Goal: Task Accomplishment & Management: Manage account settings

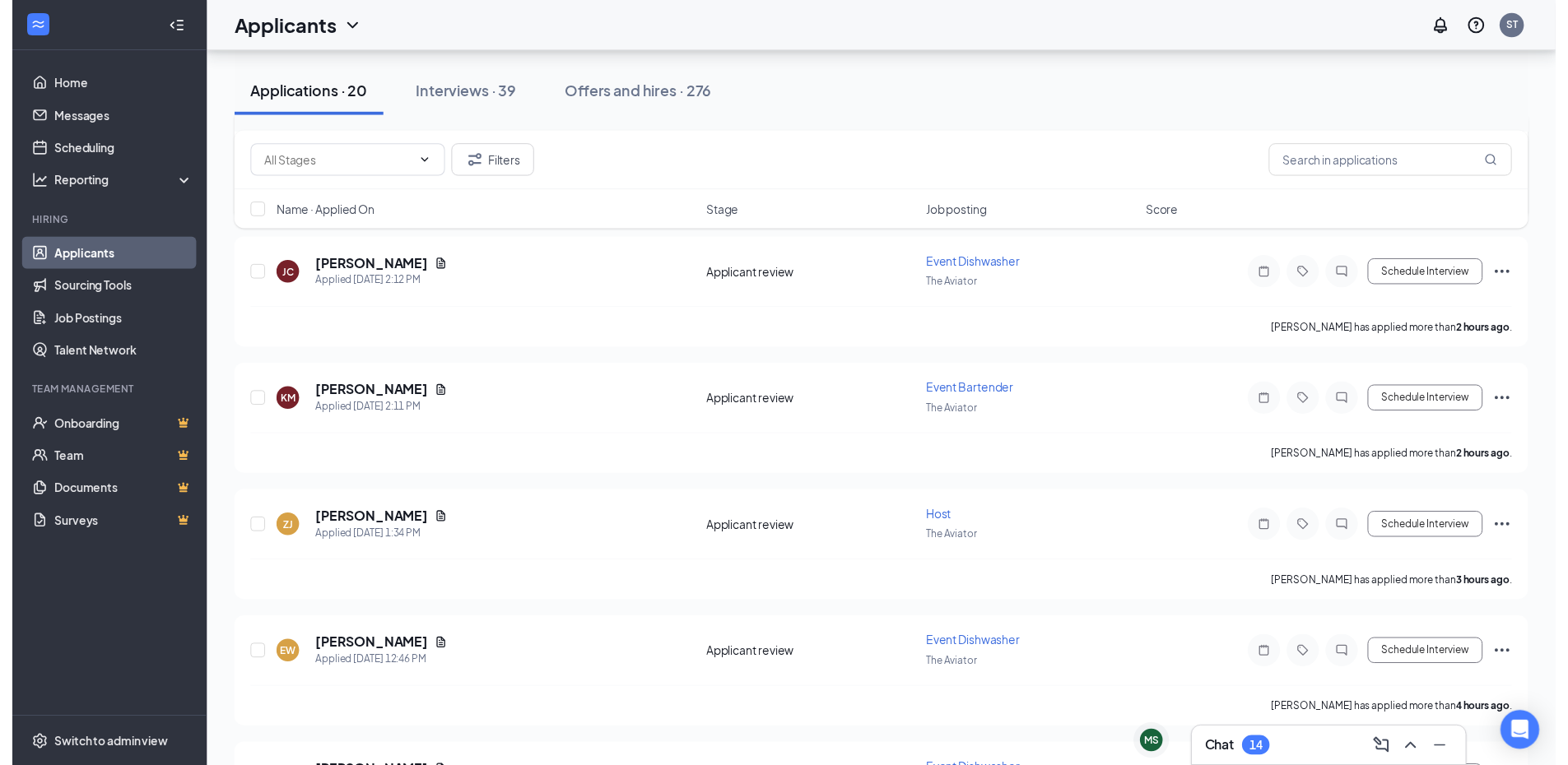
scroll to position [247, 0]
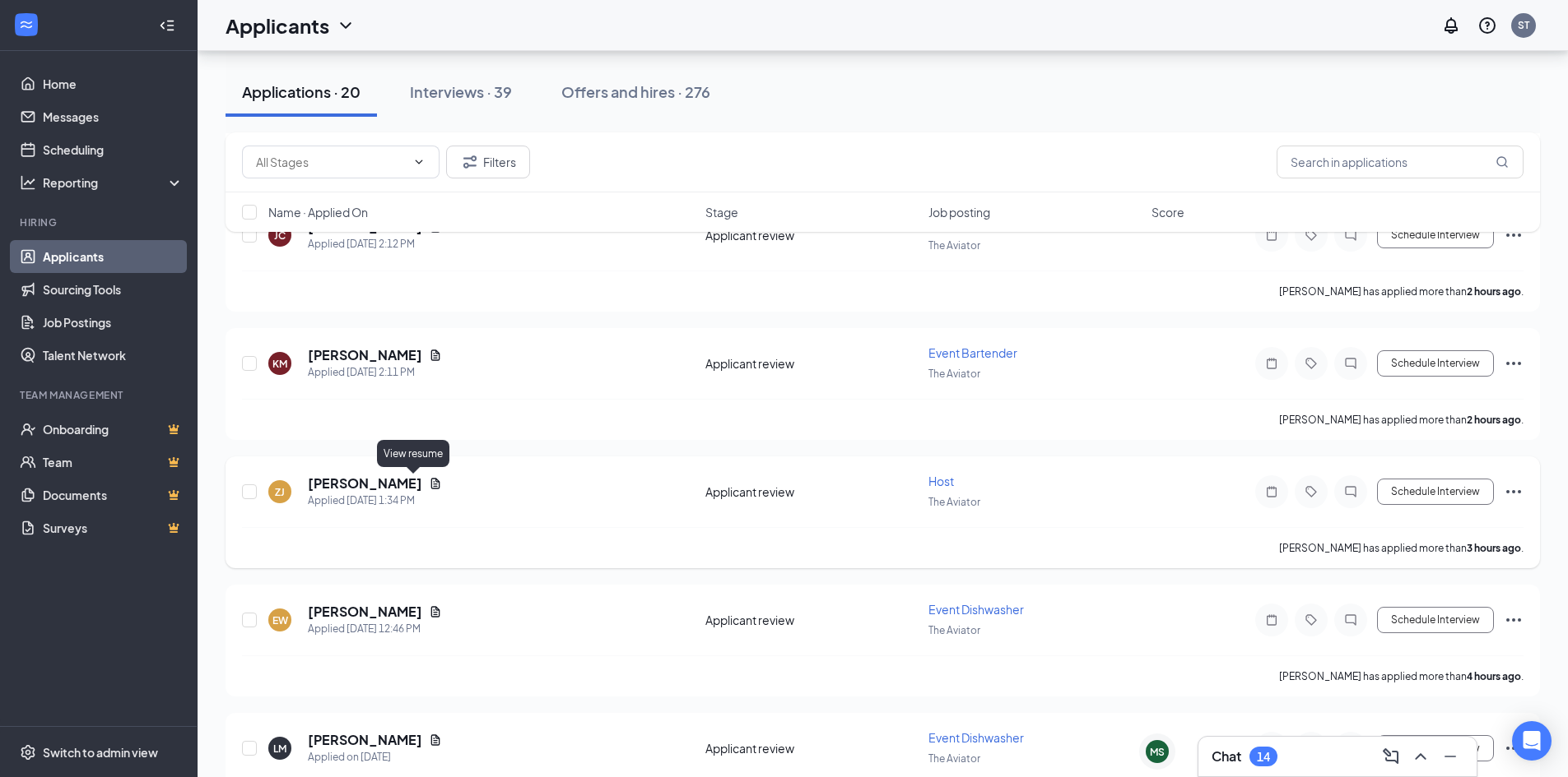
click at [429, 482] on icon "Document" at bounding box center [436, 483] width 13 height 13
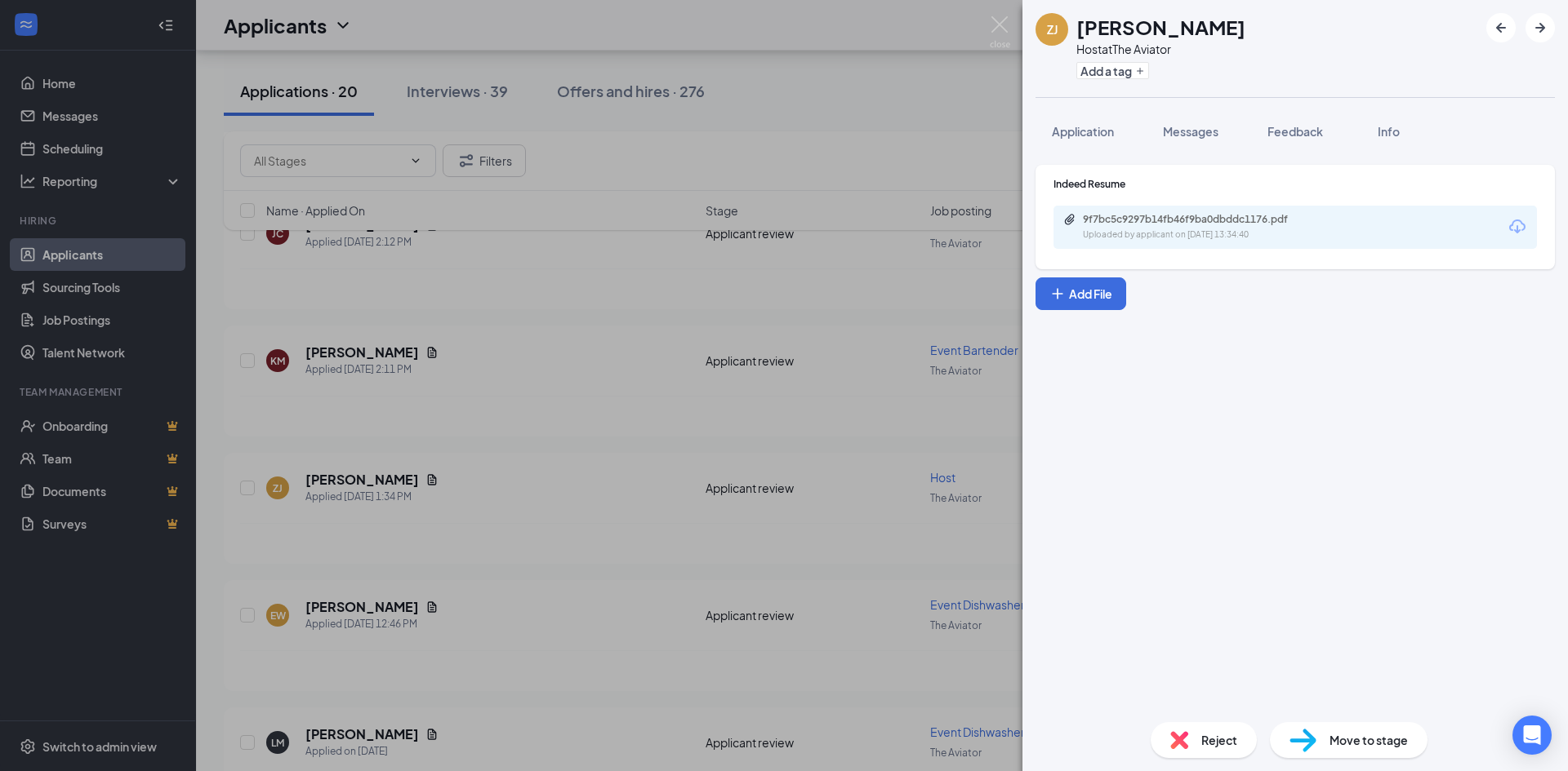
click at [1198, 235] on div "Uploaded by applicant on [DATE] 13:34:40" at bounding box center [1205, 236] width 245 height 13
click at [1378, 739] on span "Move to stage" at bounding box center [1368, 740] width 79 height 18
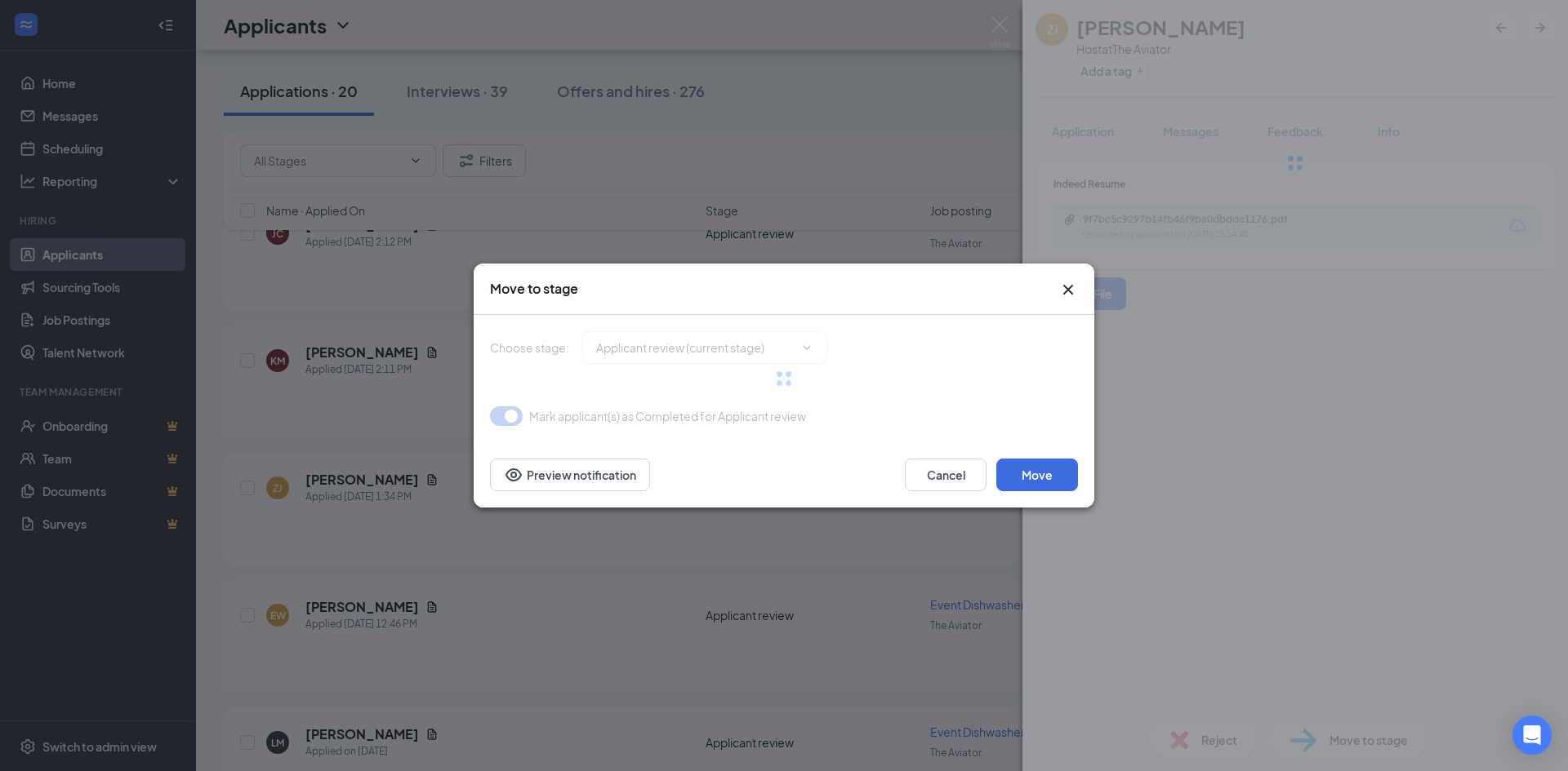
type input "Onsite Interview (next stage)"
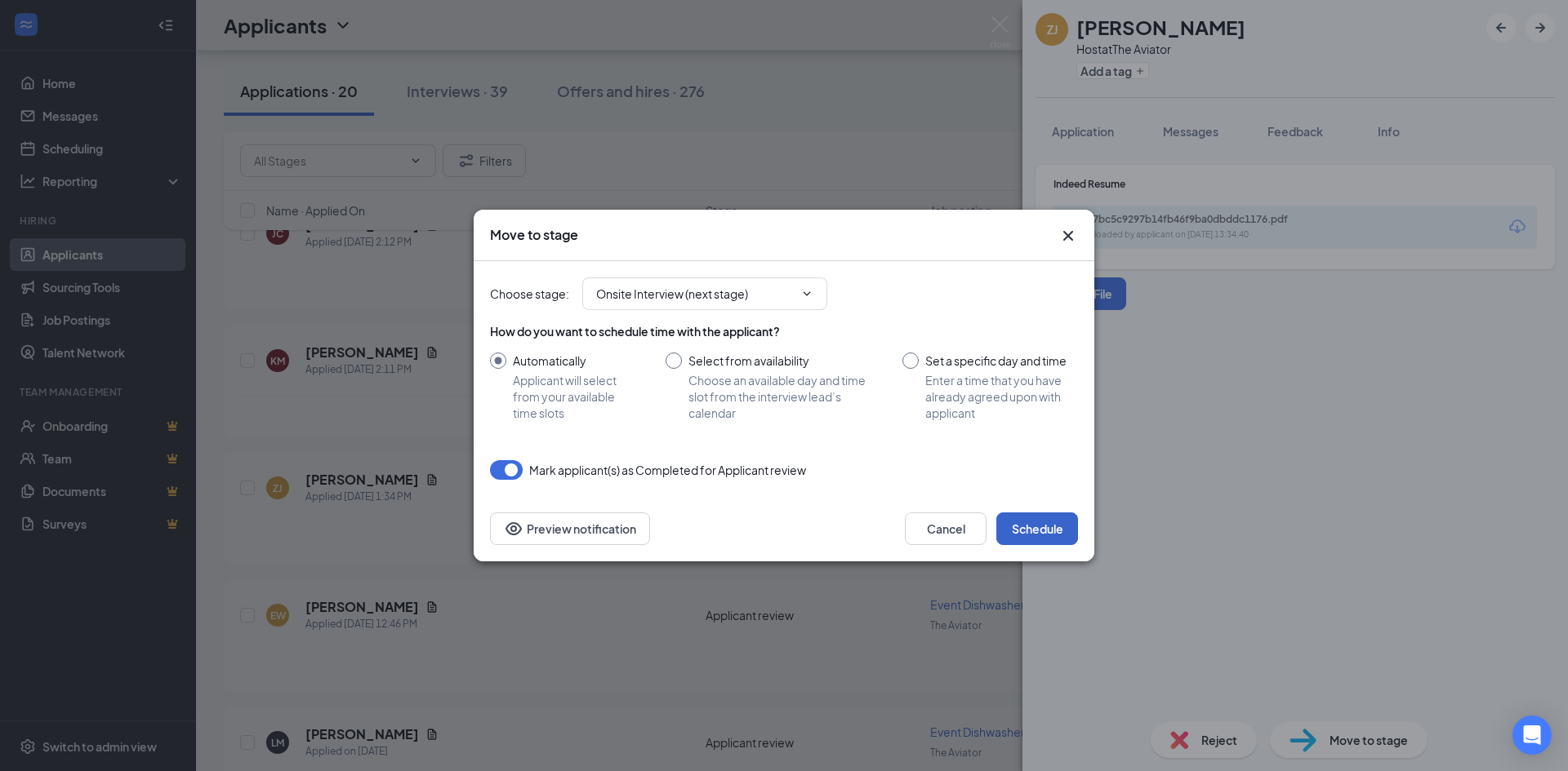
click at [1046, 530] on button "Schedule" at bounding box center [1037, 529] width 81 height 33
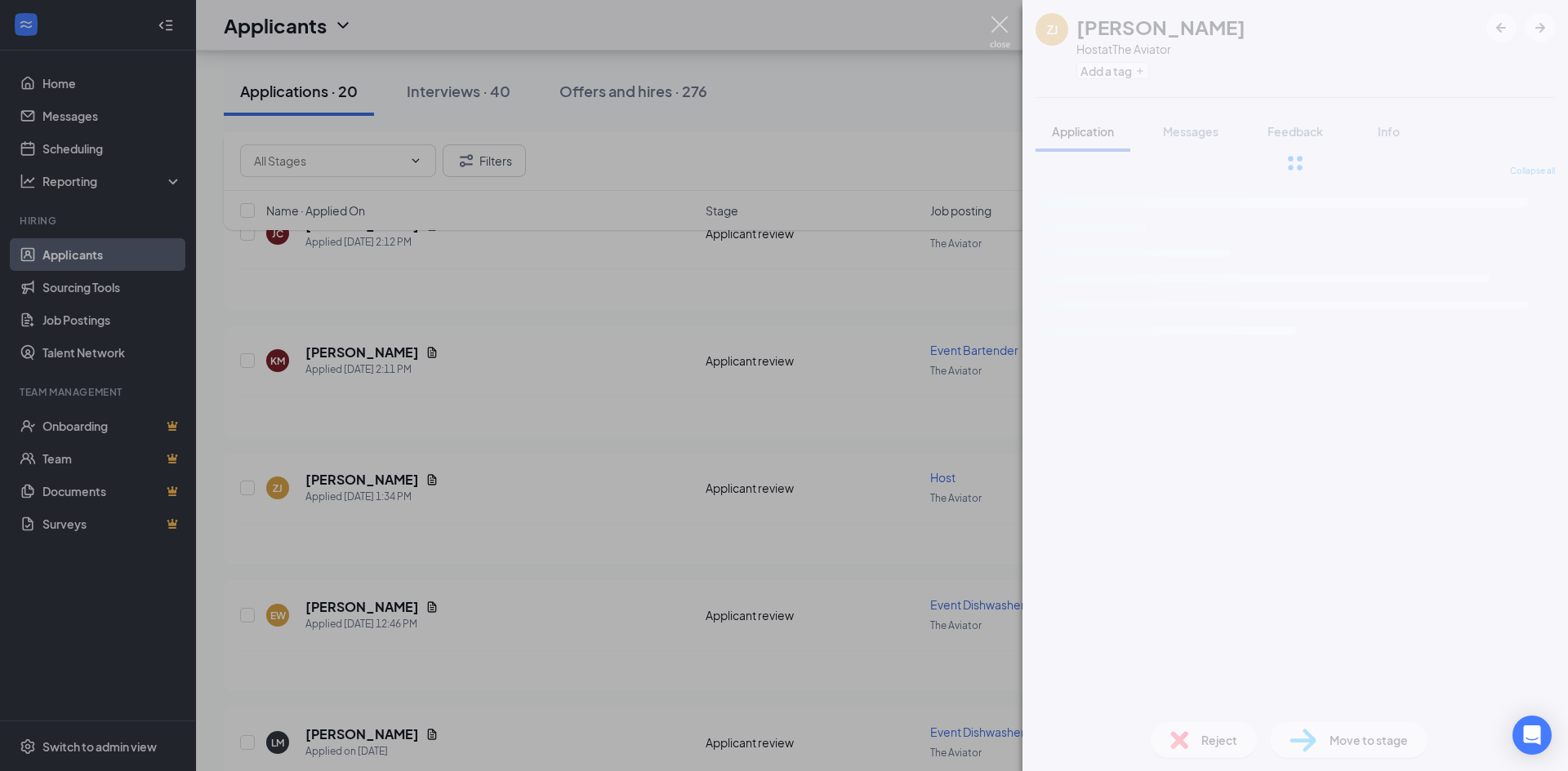
click at [994, 33] on img at bounding box center [1000, 32] width 21 height 32
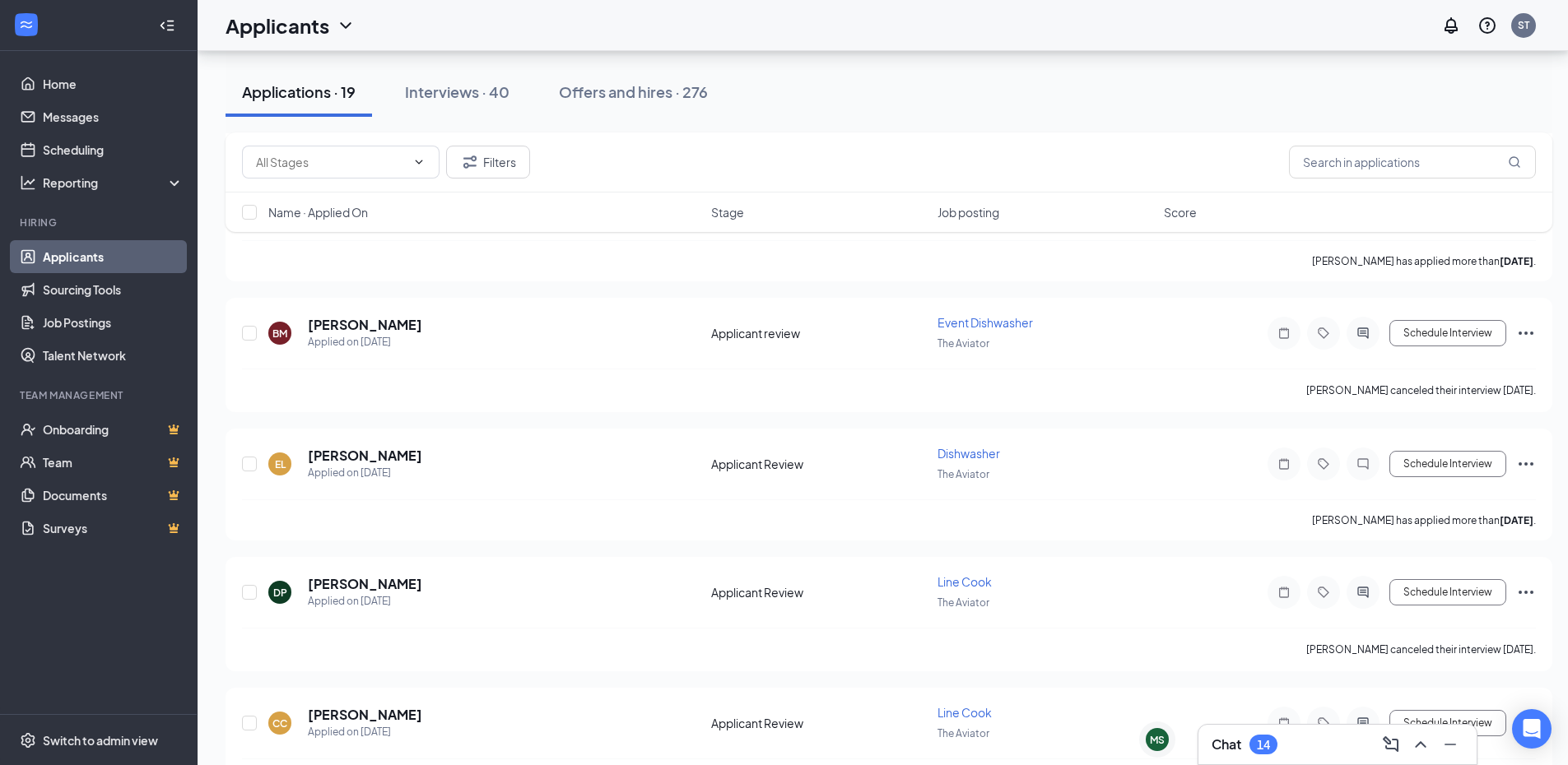
scroll to position [2000, 0]
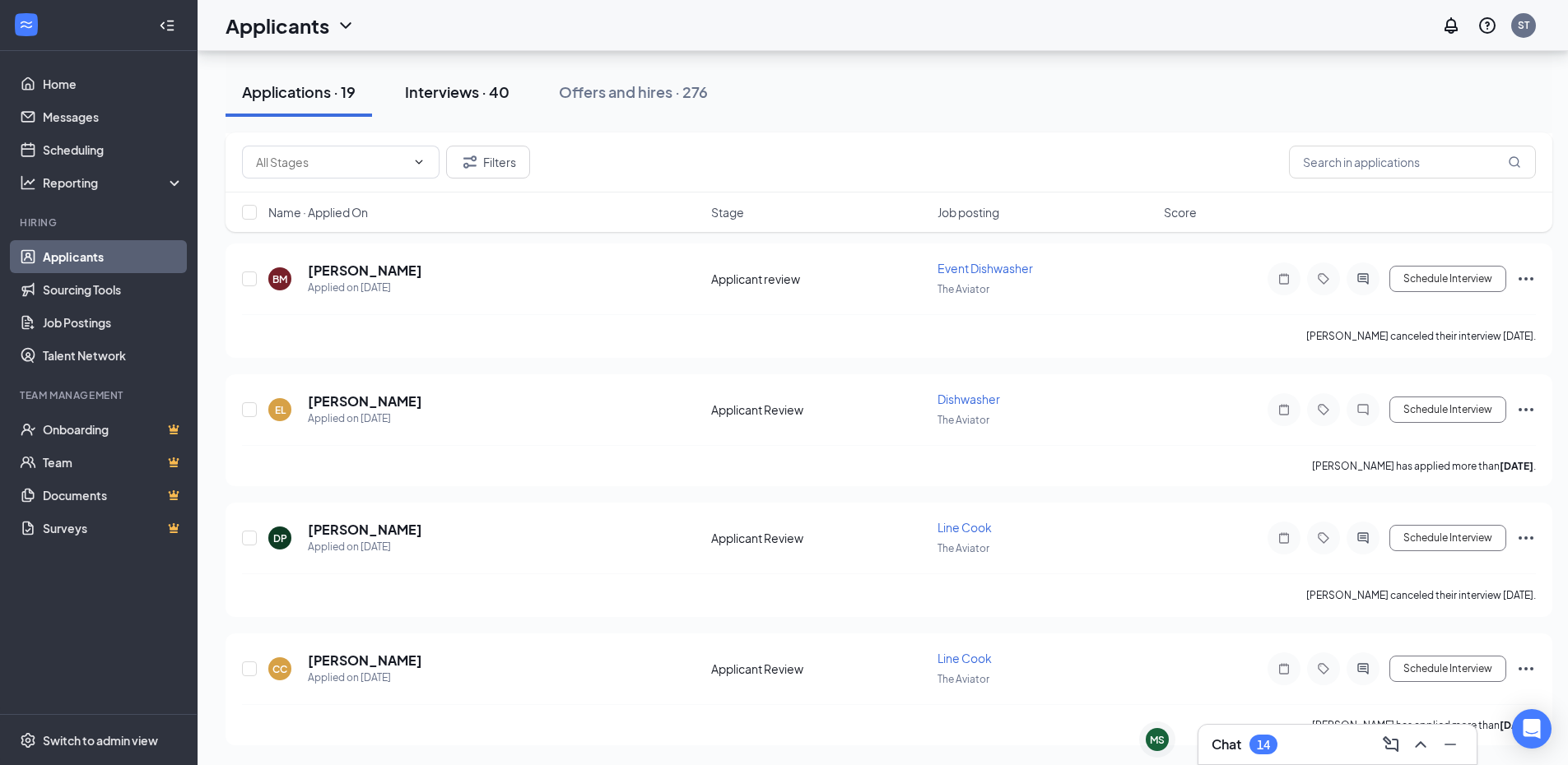
click at [459, 86] on div "Interviews · 40" at bounding box center [457, 92] width 105 height 21
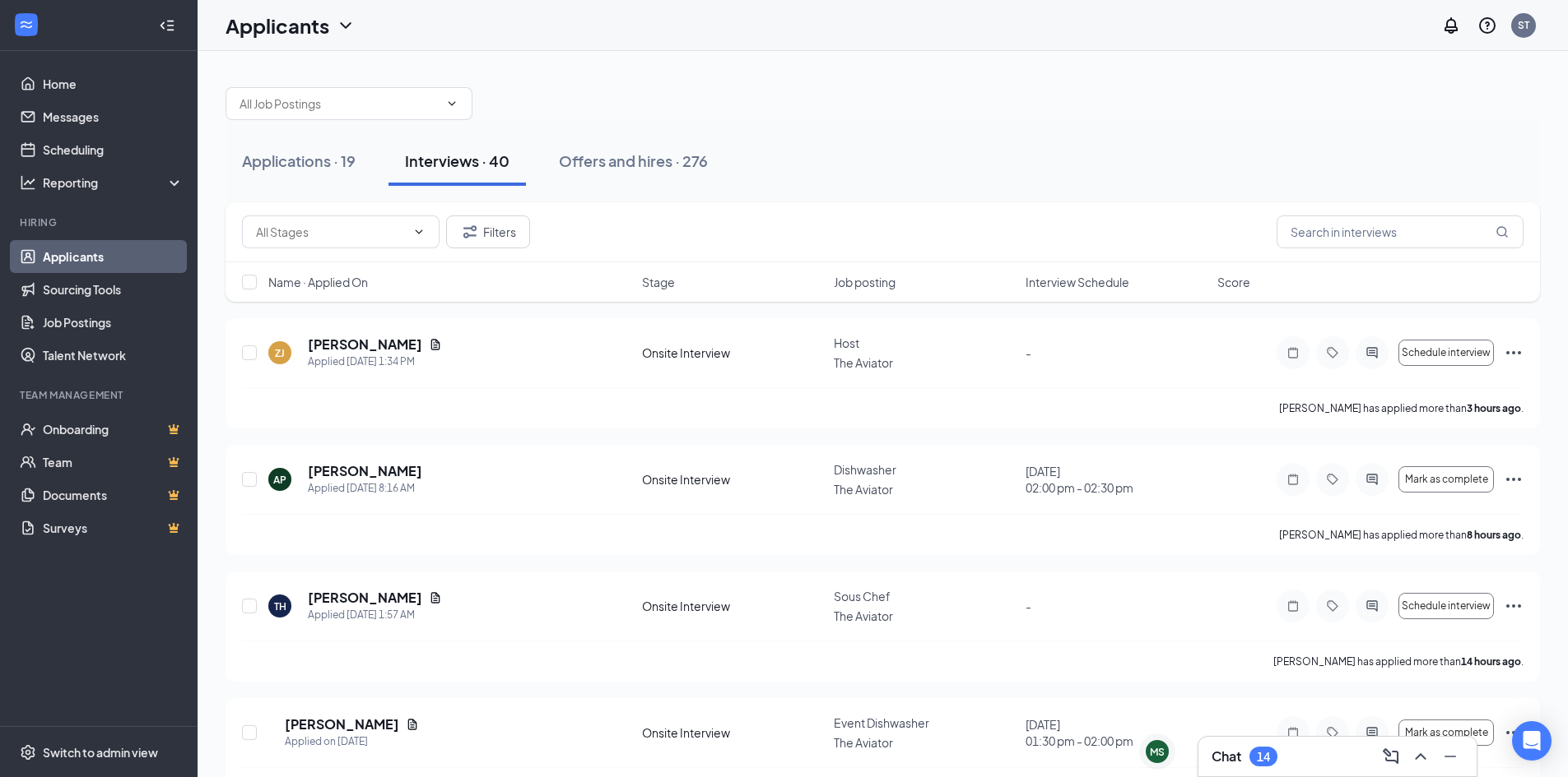
click at [1082, 282] on span "Interview Schedule" at bounding box center [1077, 281] width 104 height 16
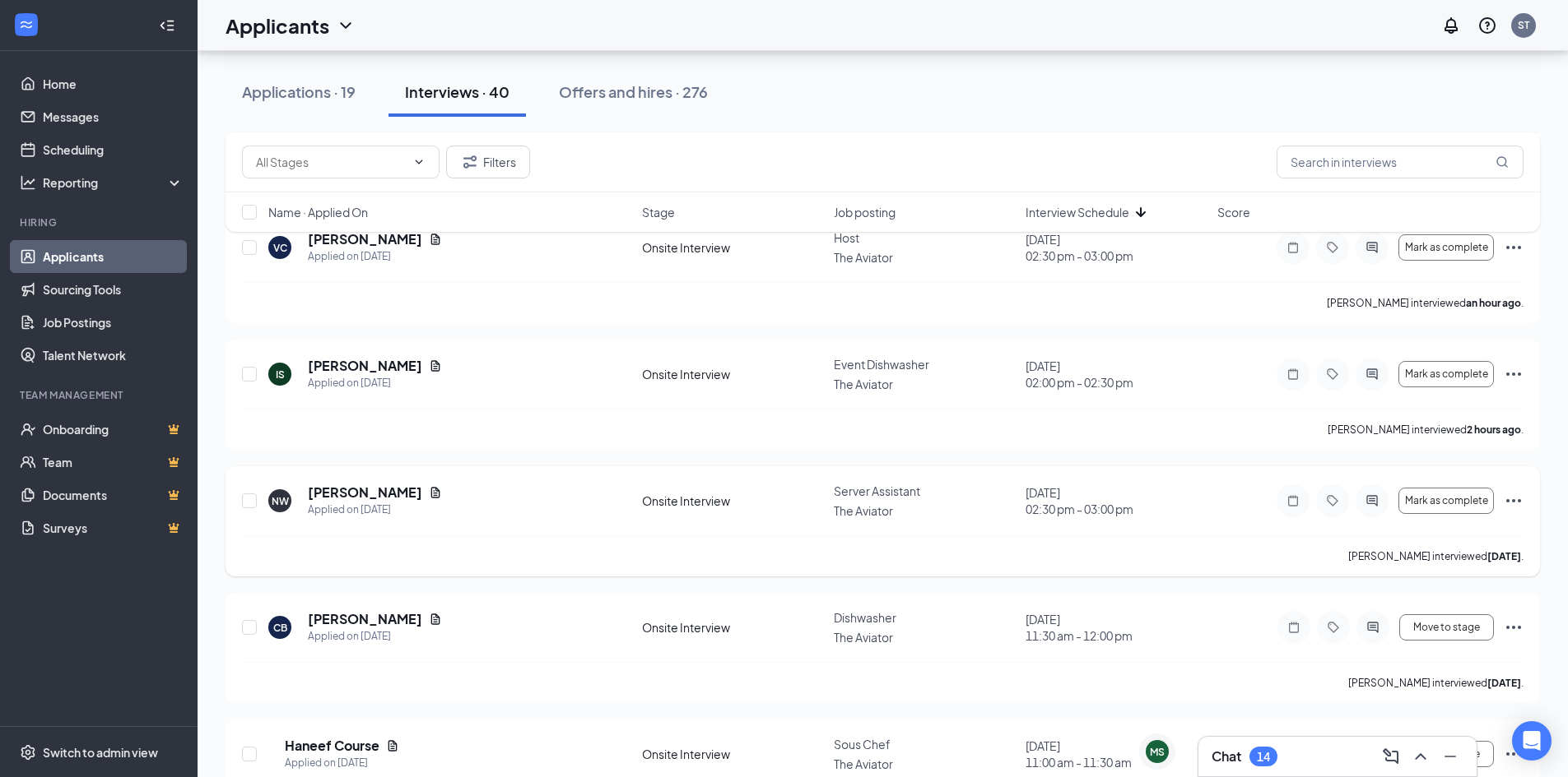
scroll to position [1387, 0]
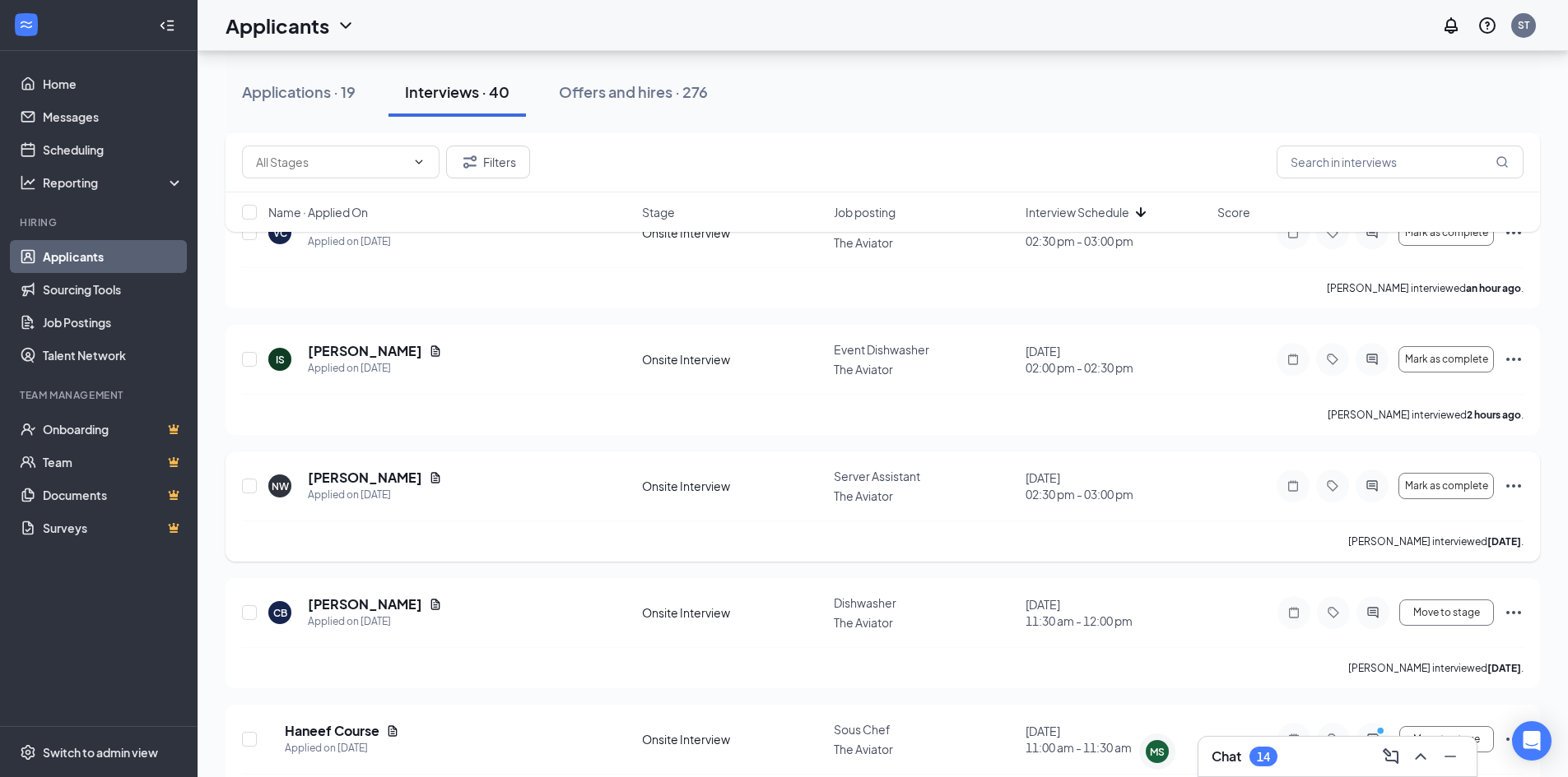
click at [1513, 484] on icon "Ellipses" at bounding box center [1514, 485] width 15 height 3
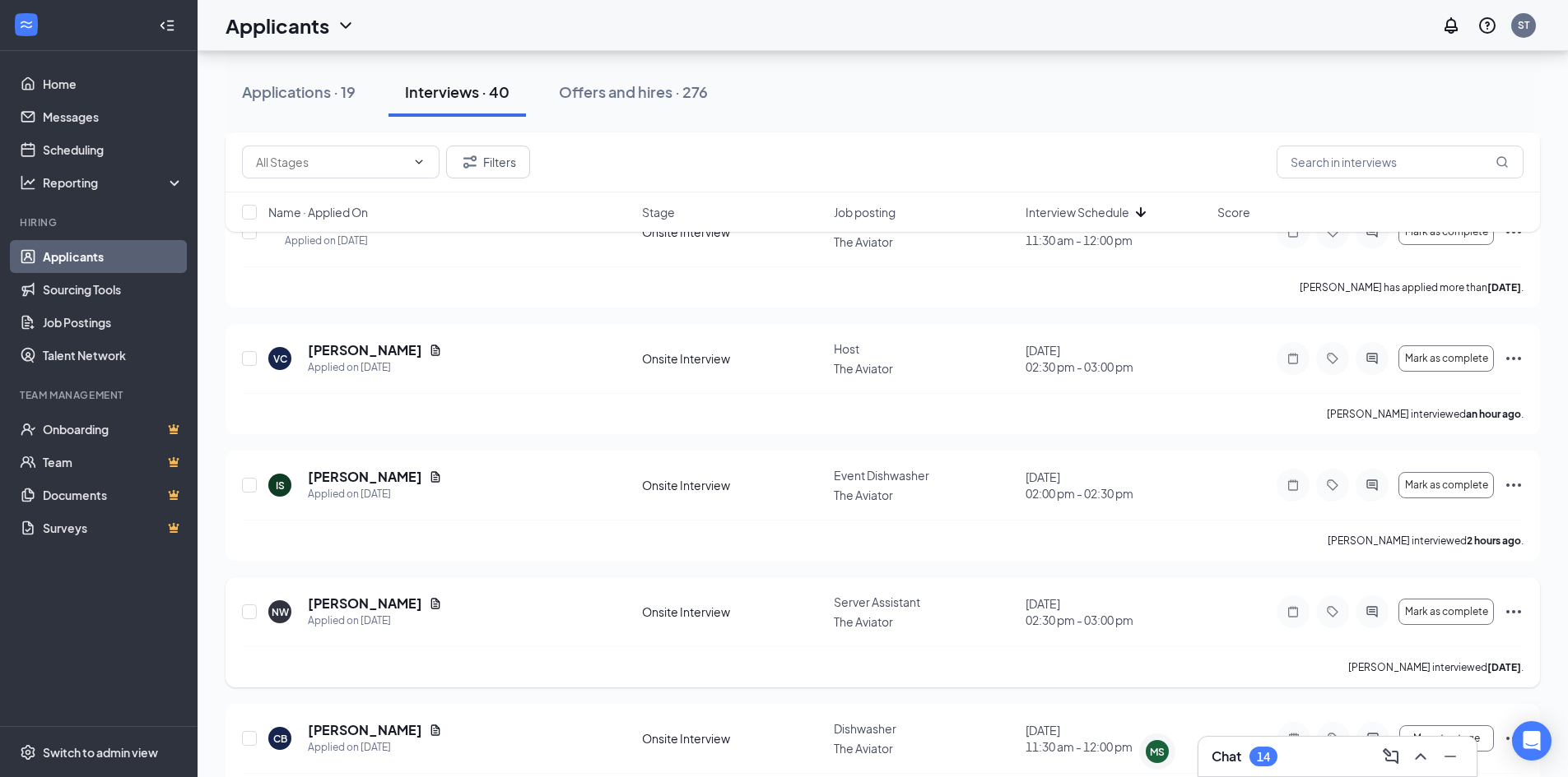
scroll to position [1222, 0]
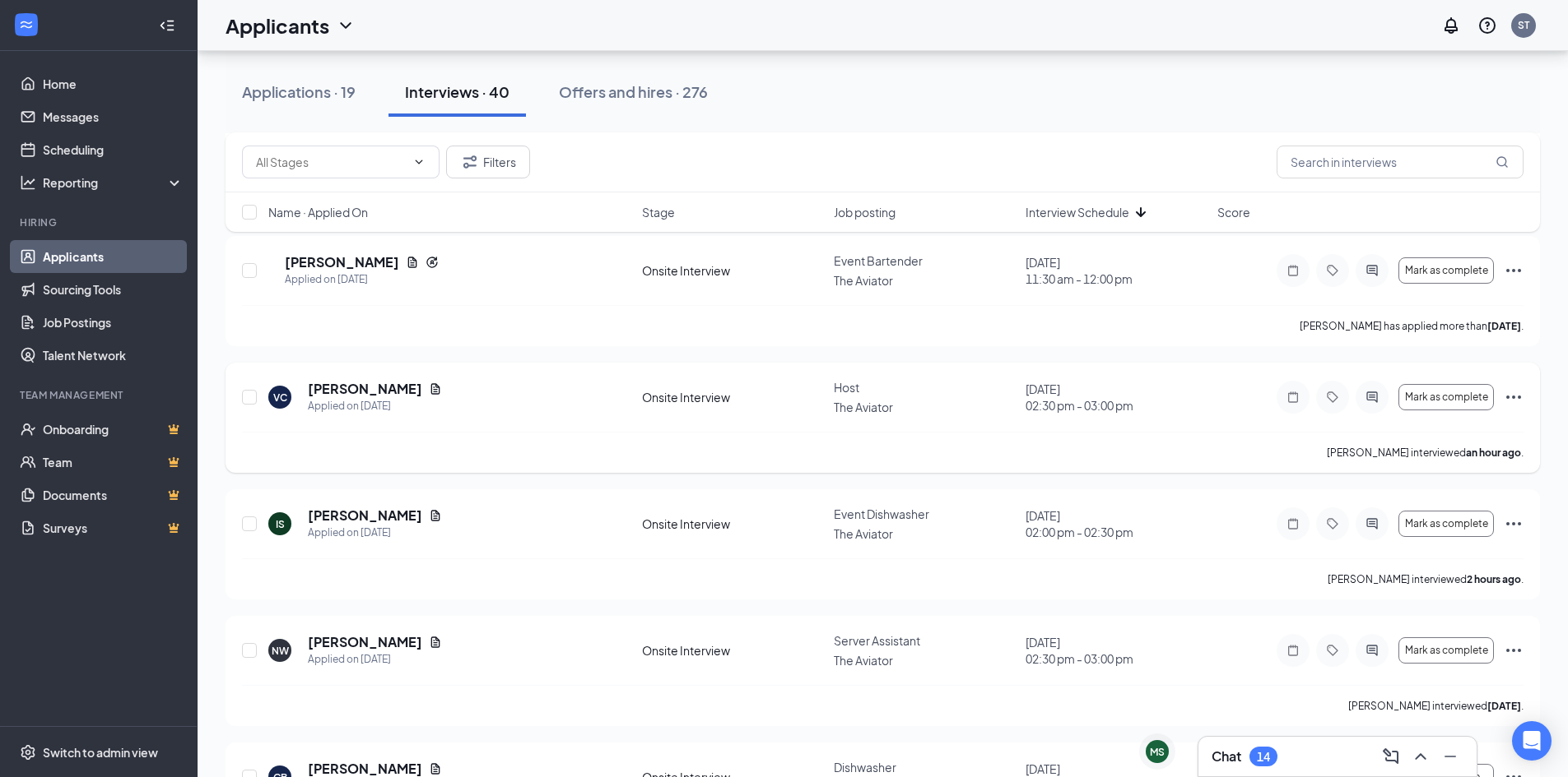
click at [1516, 387] on icon "Ellipses" at bounding box center [1513, 397] width 20 height 20
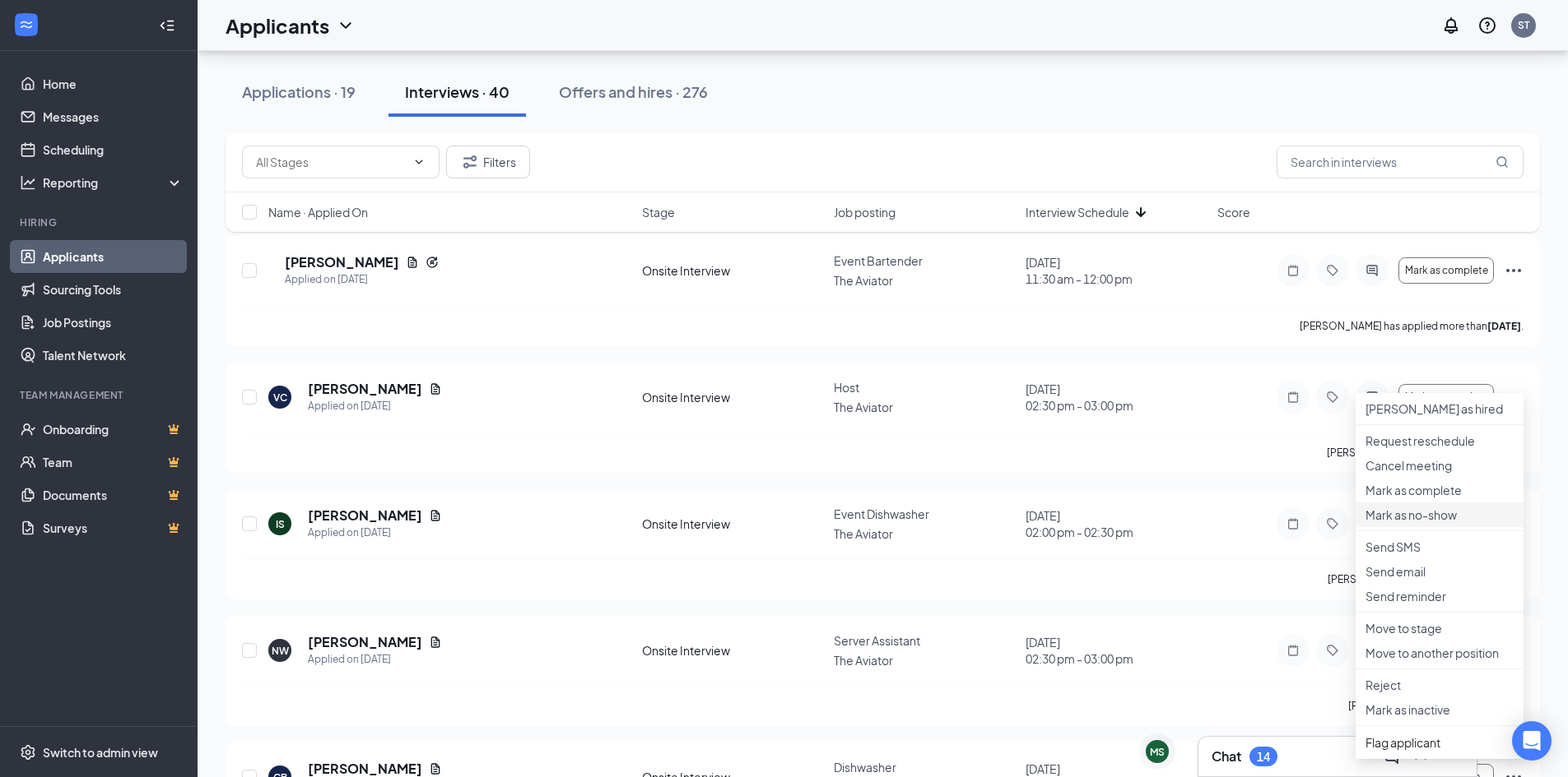
scroll to position [1304, 0]
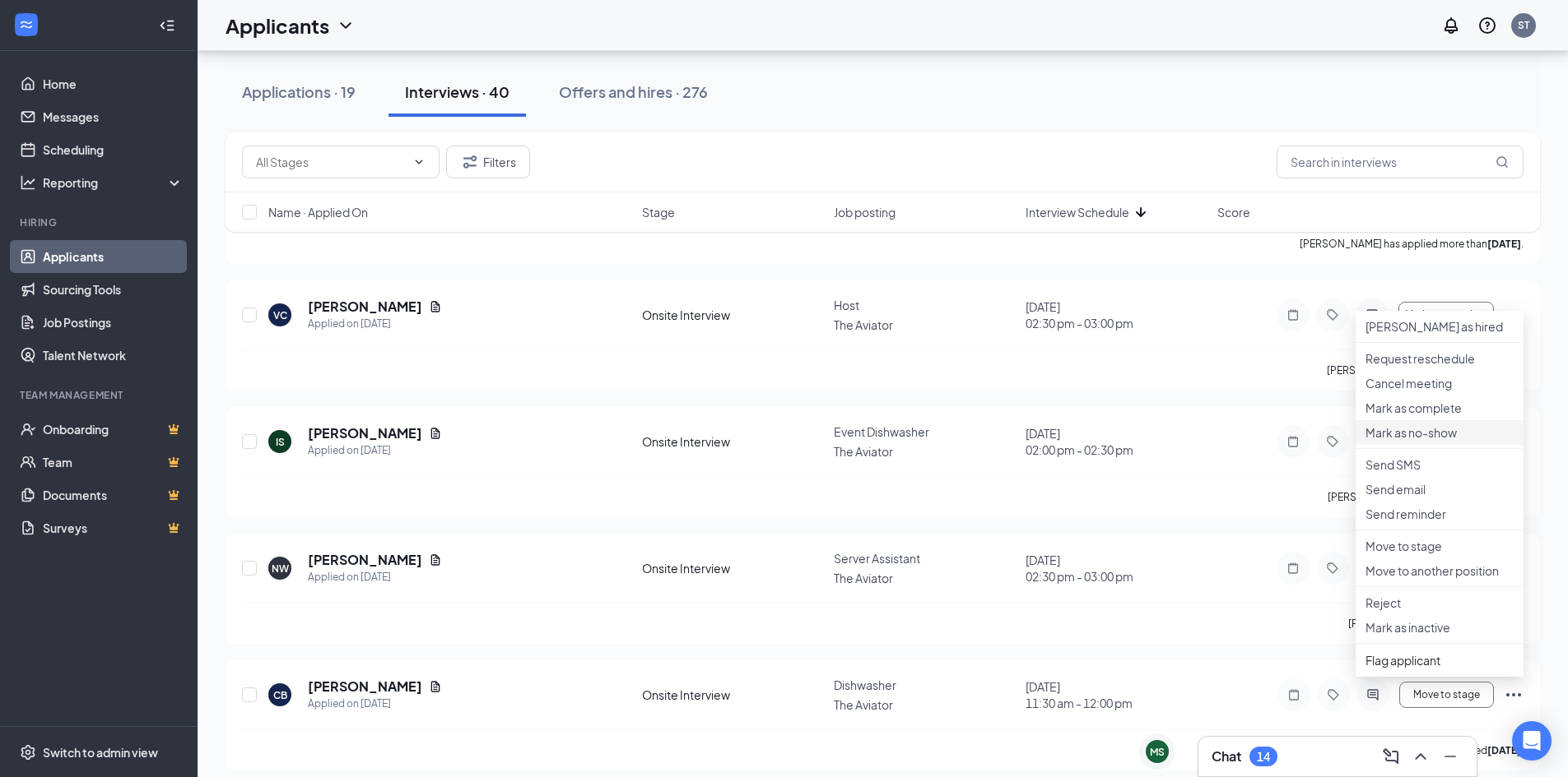
click at [1436, 440] on p "Mark as no-show" at bounding box center [1438, 432] width 148 height 16
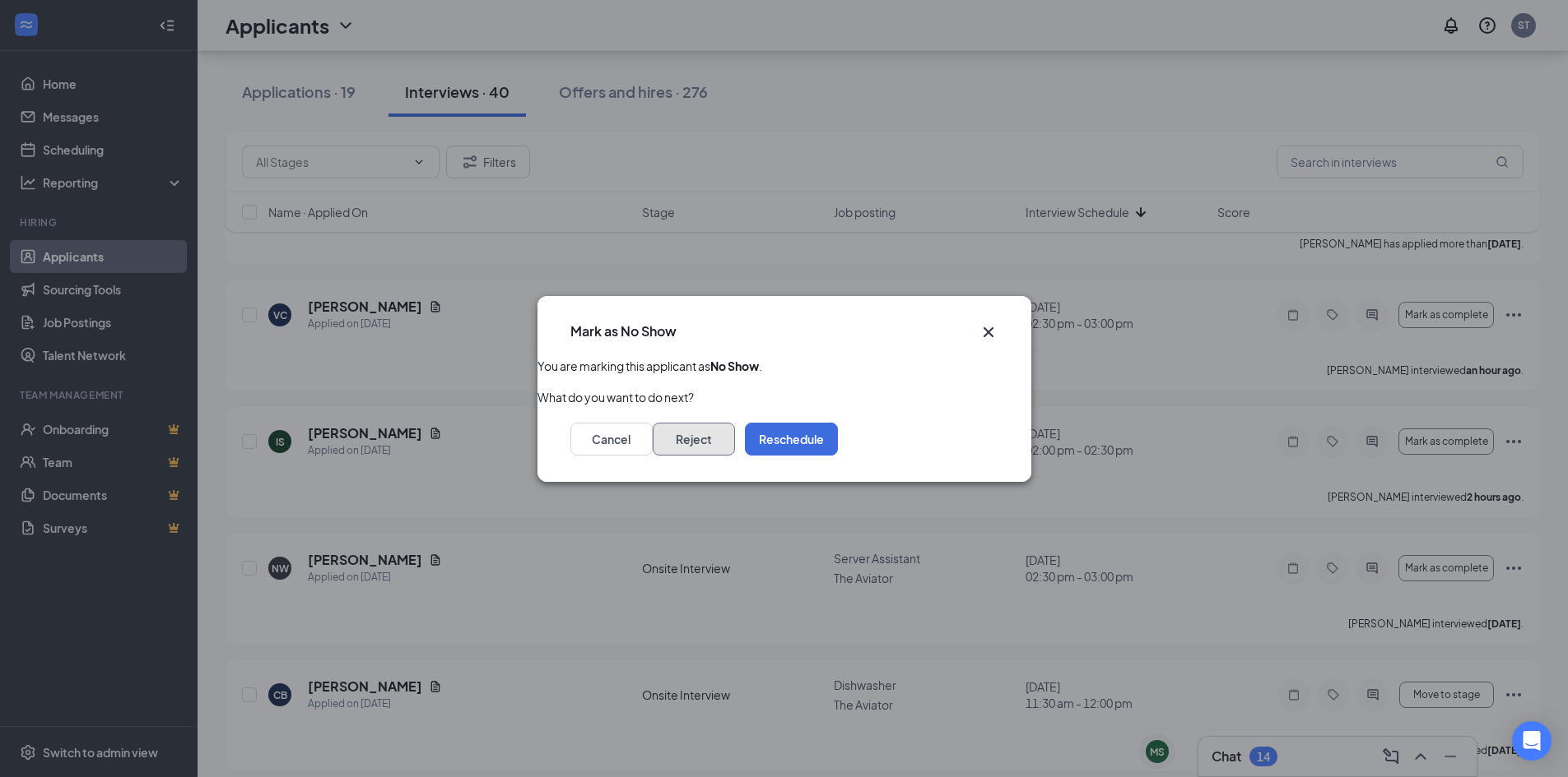
click at [734, 443] on button "Reject" at bounding box center [693, 439] width 82 height 33
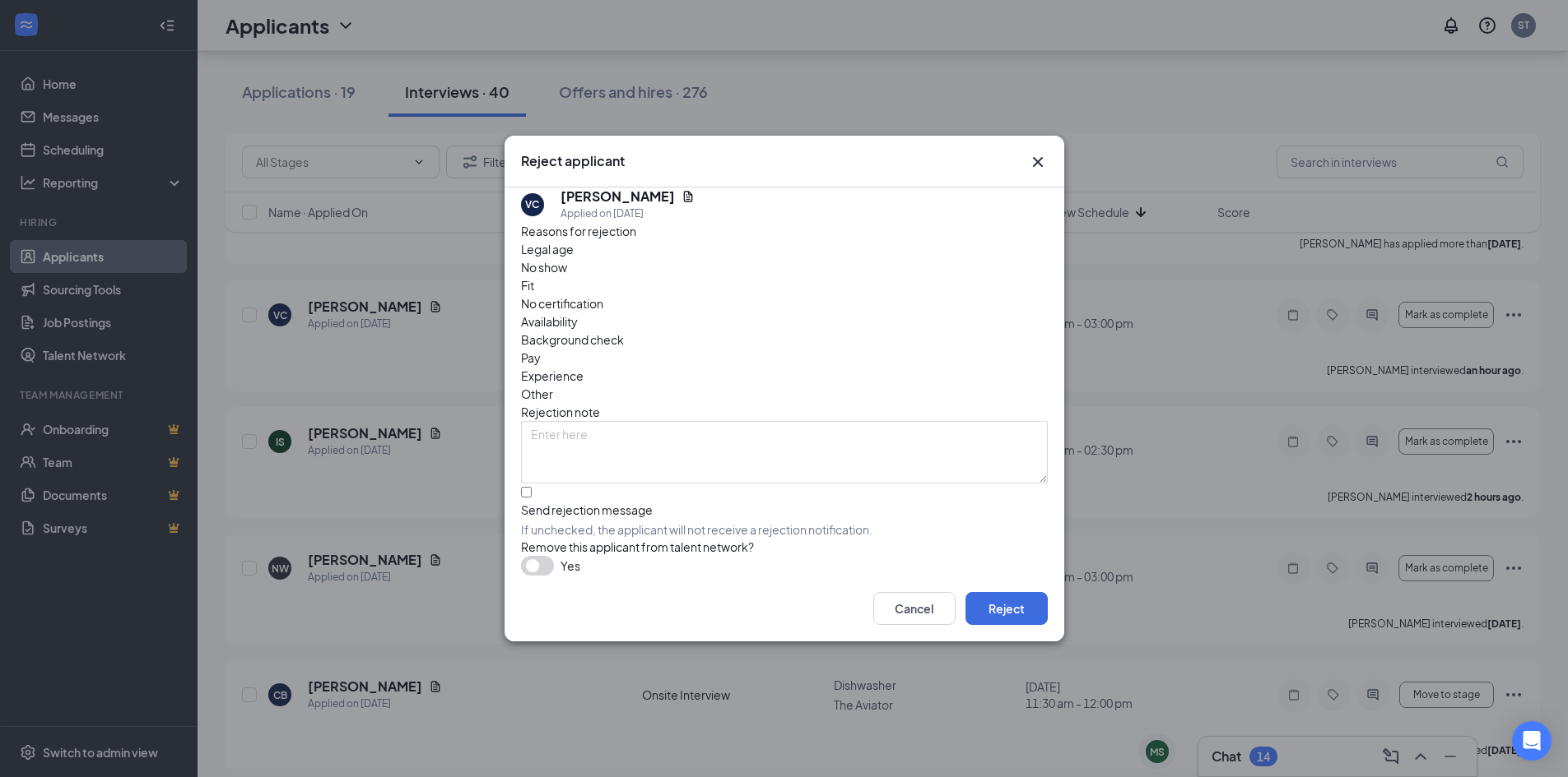
click at [567, 276] on span "No show" at bounding box center [544, 267] width 46 height 18
click at [992, 611] on button "Reject" at bounding box center [1006, 608] width 82 height 33
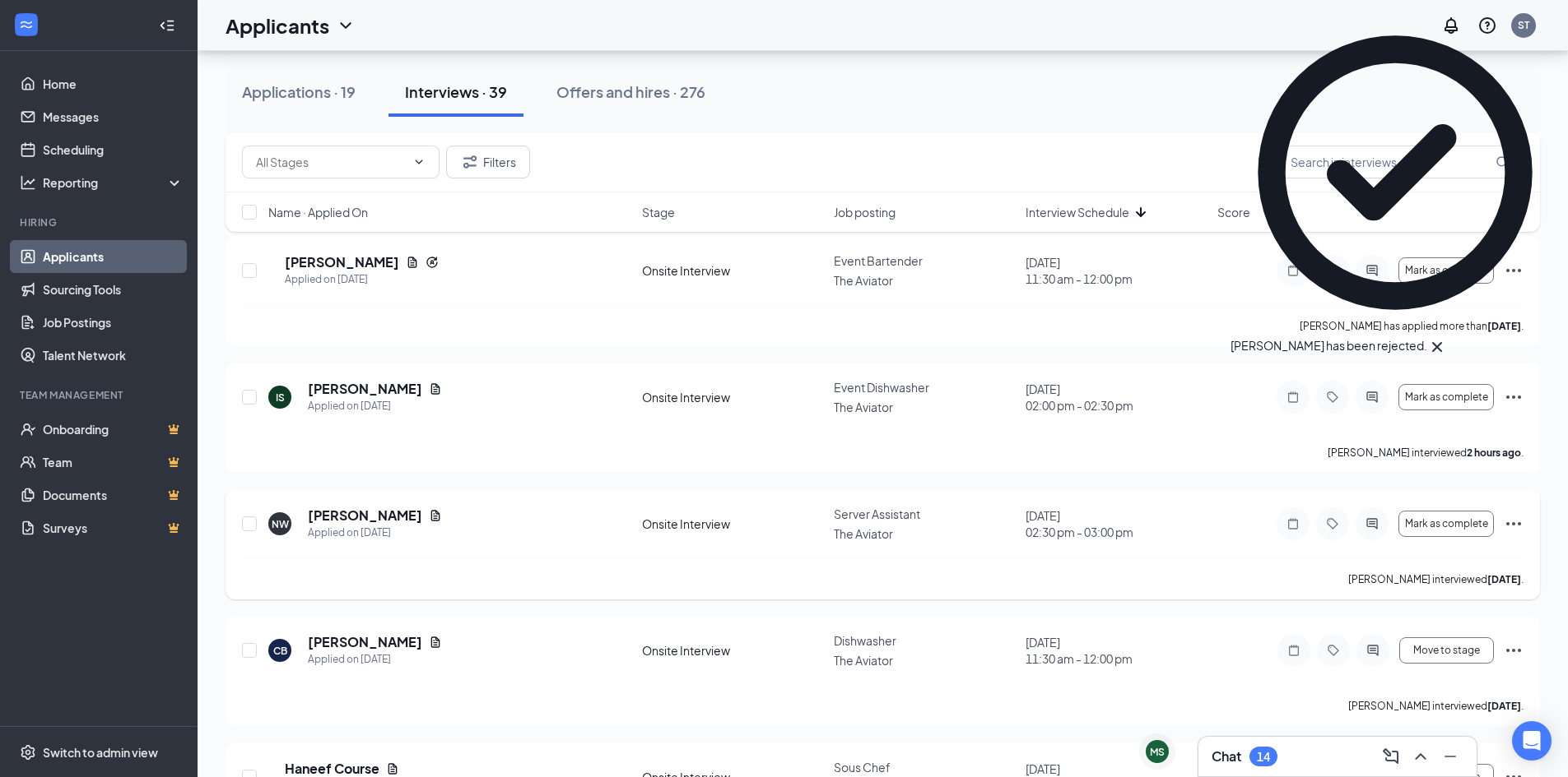
scroll to position [1140, 0]
